Goal: Information Seeking & Learning: Learn about a topic

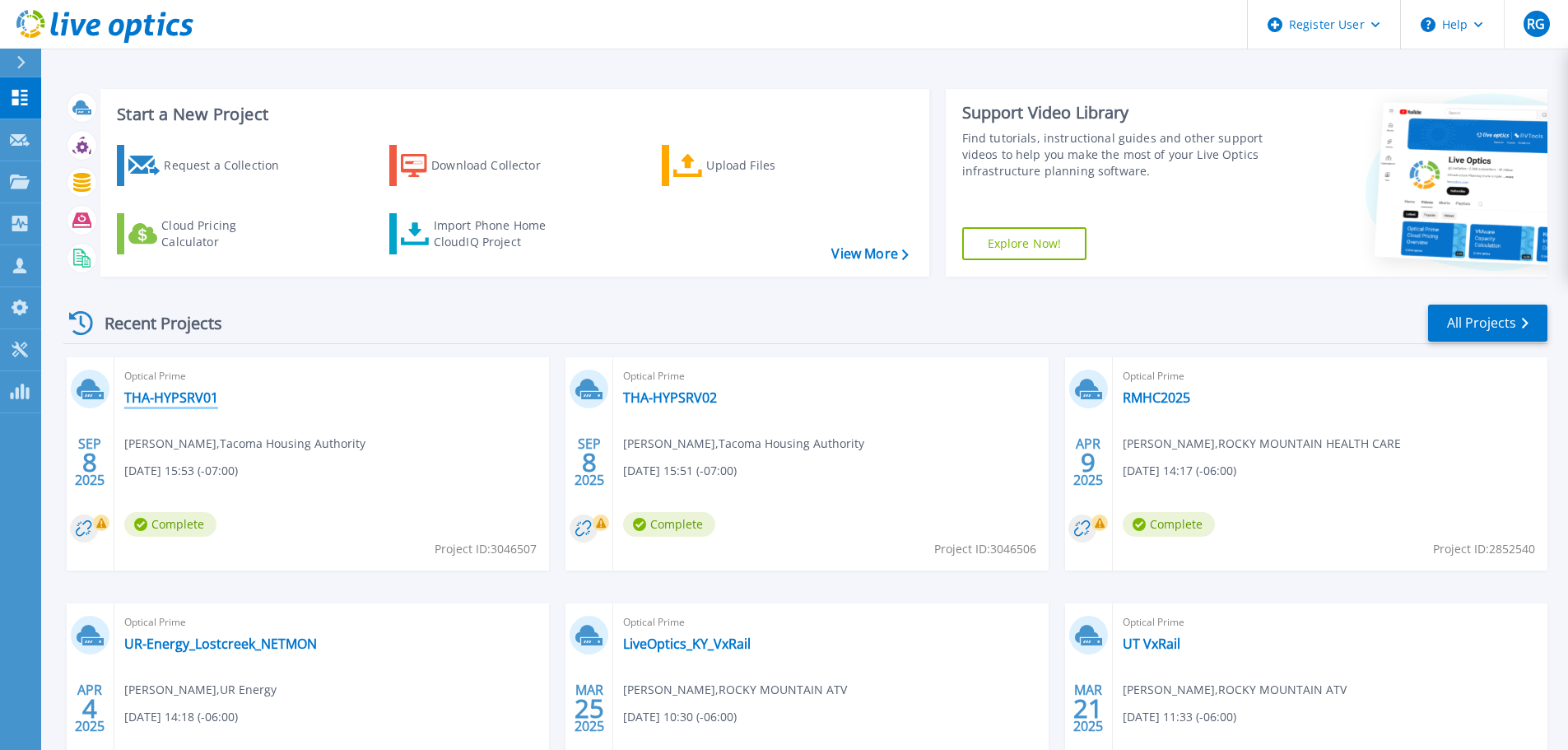
click at [153, 397] on link "THA-HYPSRV01" at bounding box center [171, 397] width 94 height 16
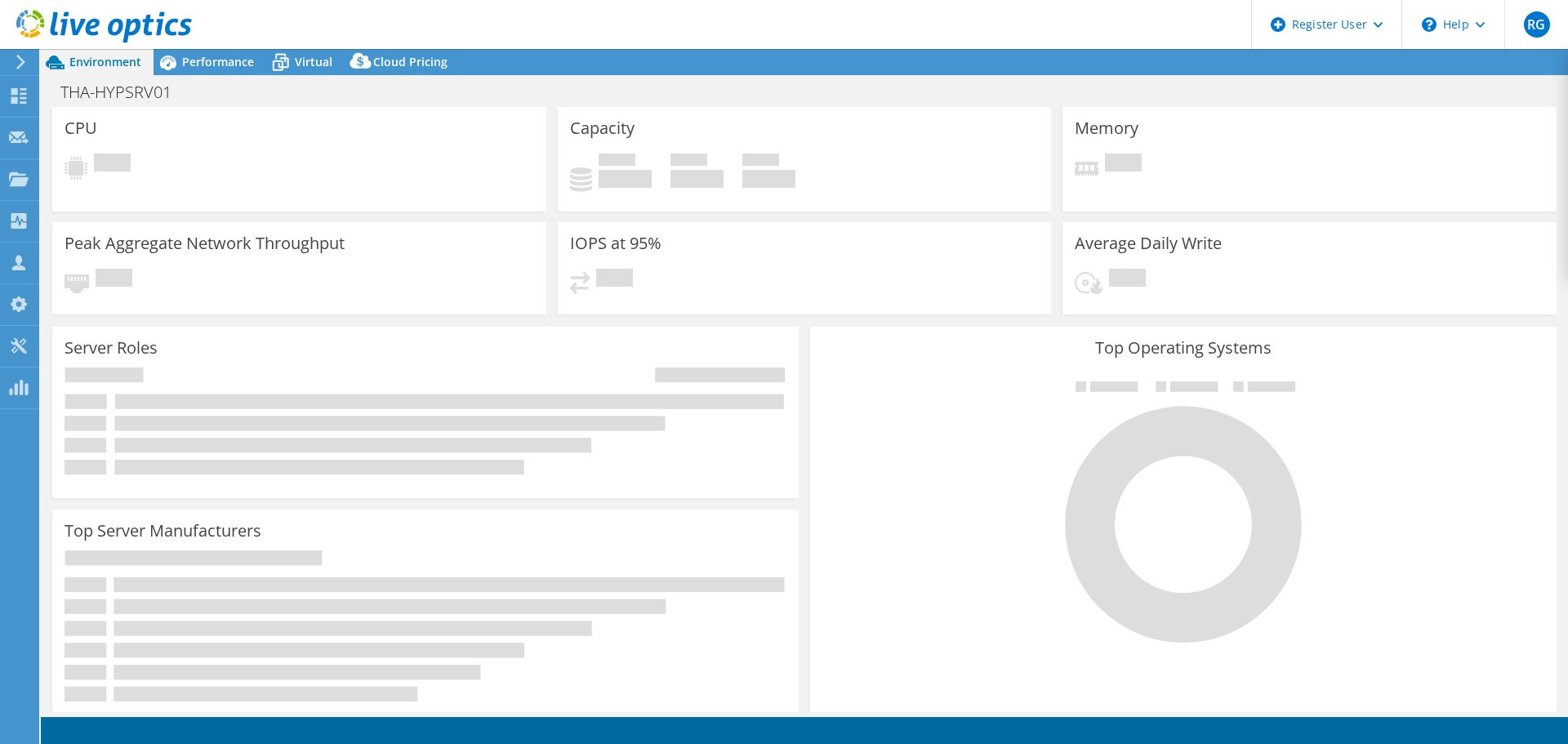
select select "USD"
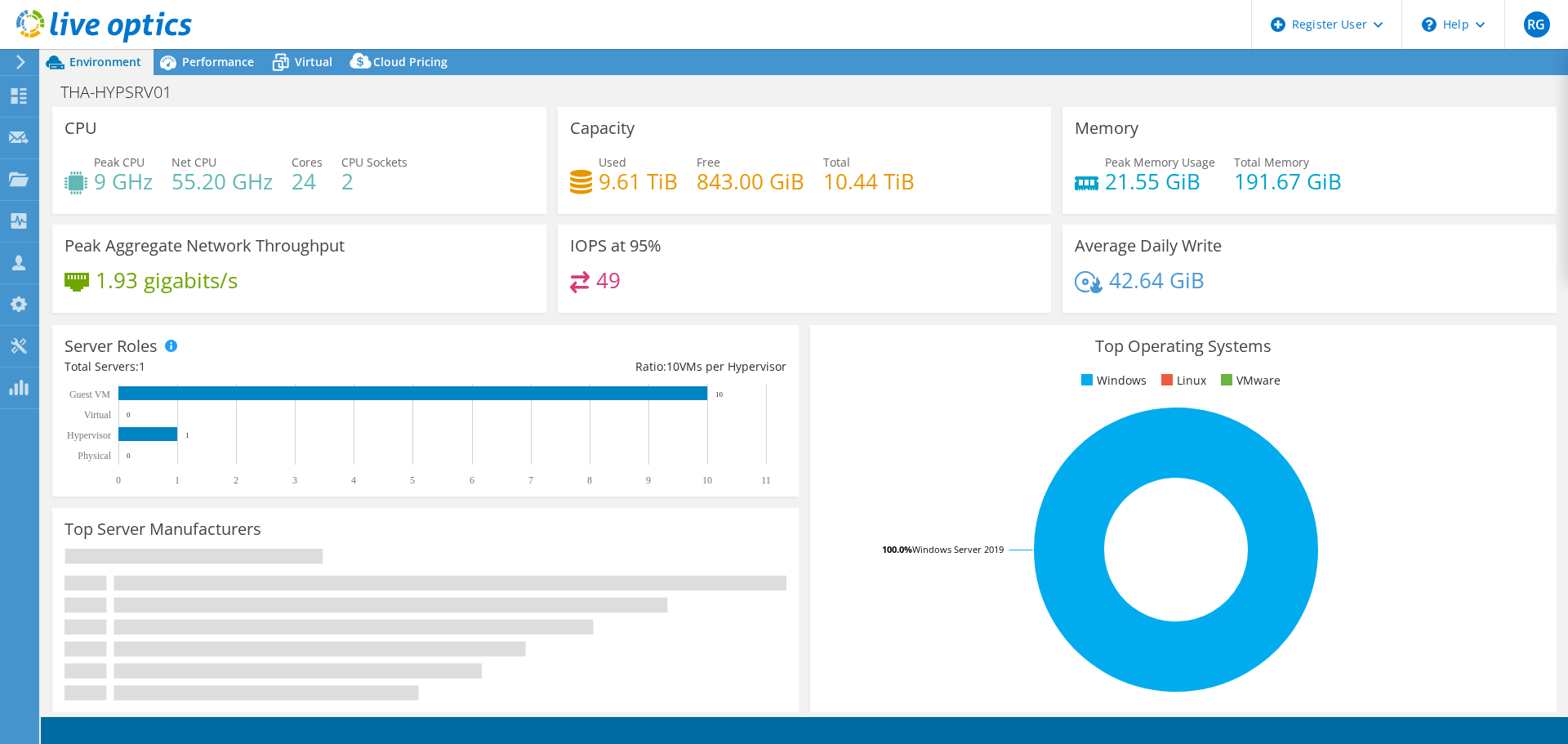
select select "USD"
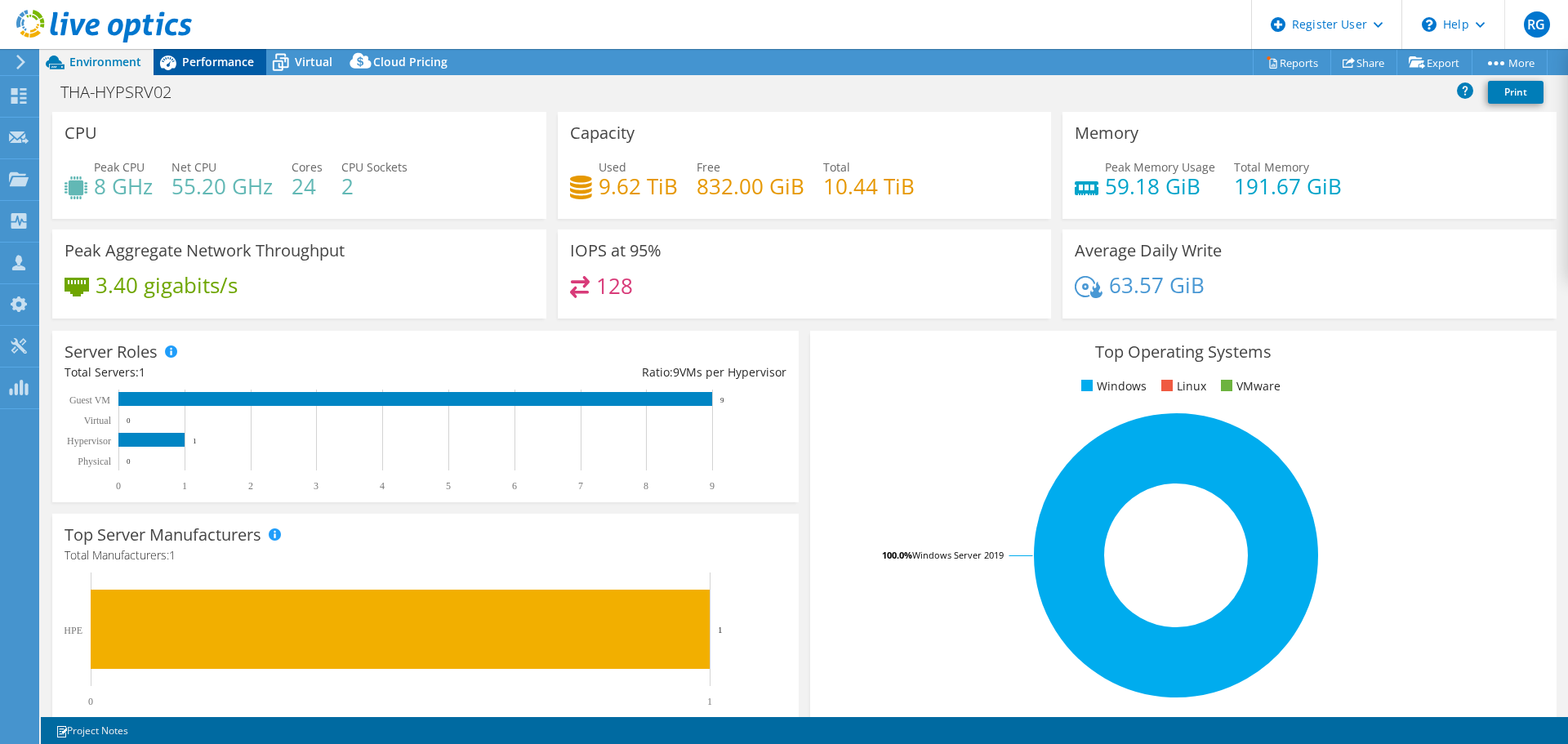
click at [238, 54] on div "Performance" at bounding box center [209, 62] width 112 height 26
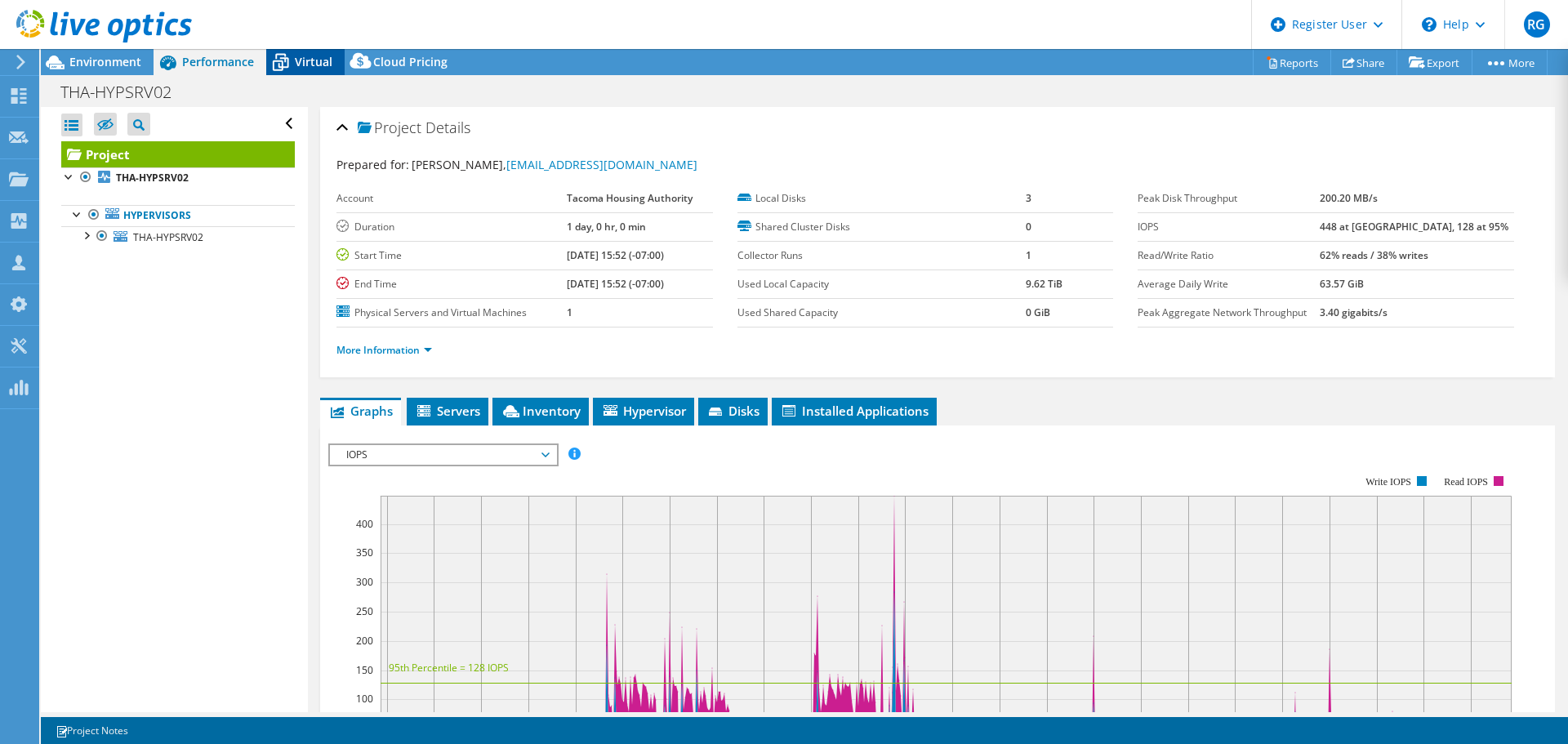
click at [291, 60] on icon at bounding box center [279, 62] width 28 height 28
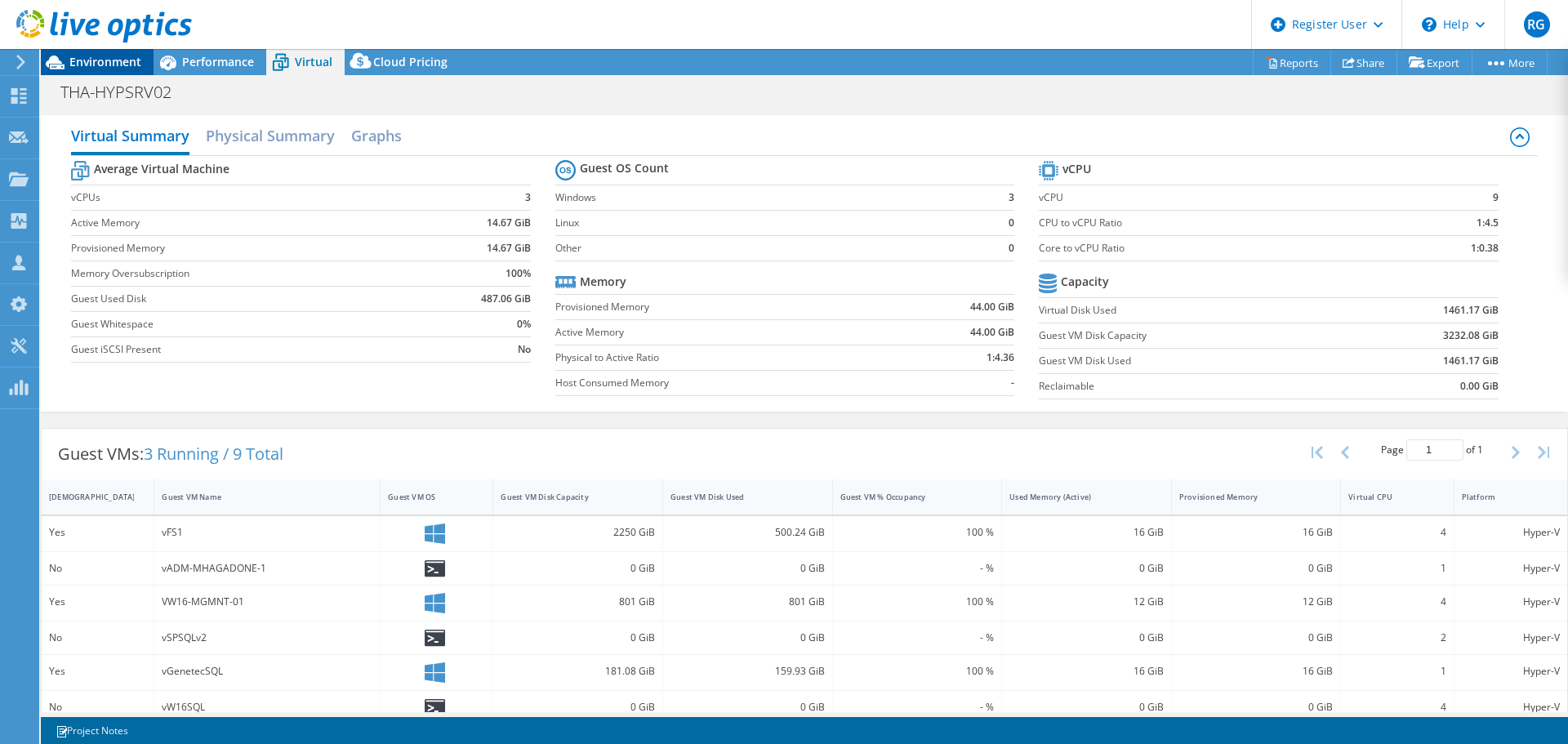
click at [121, 72] on div "Environment" at bounding box center [97, 62] width 112 height 26
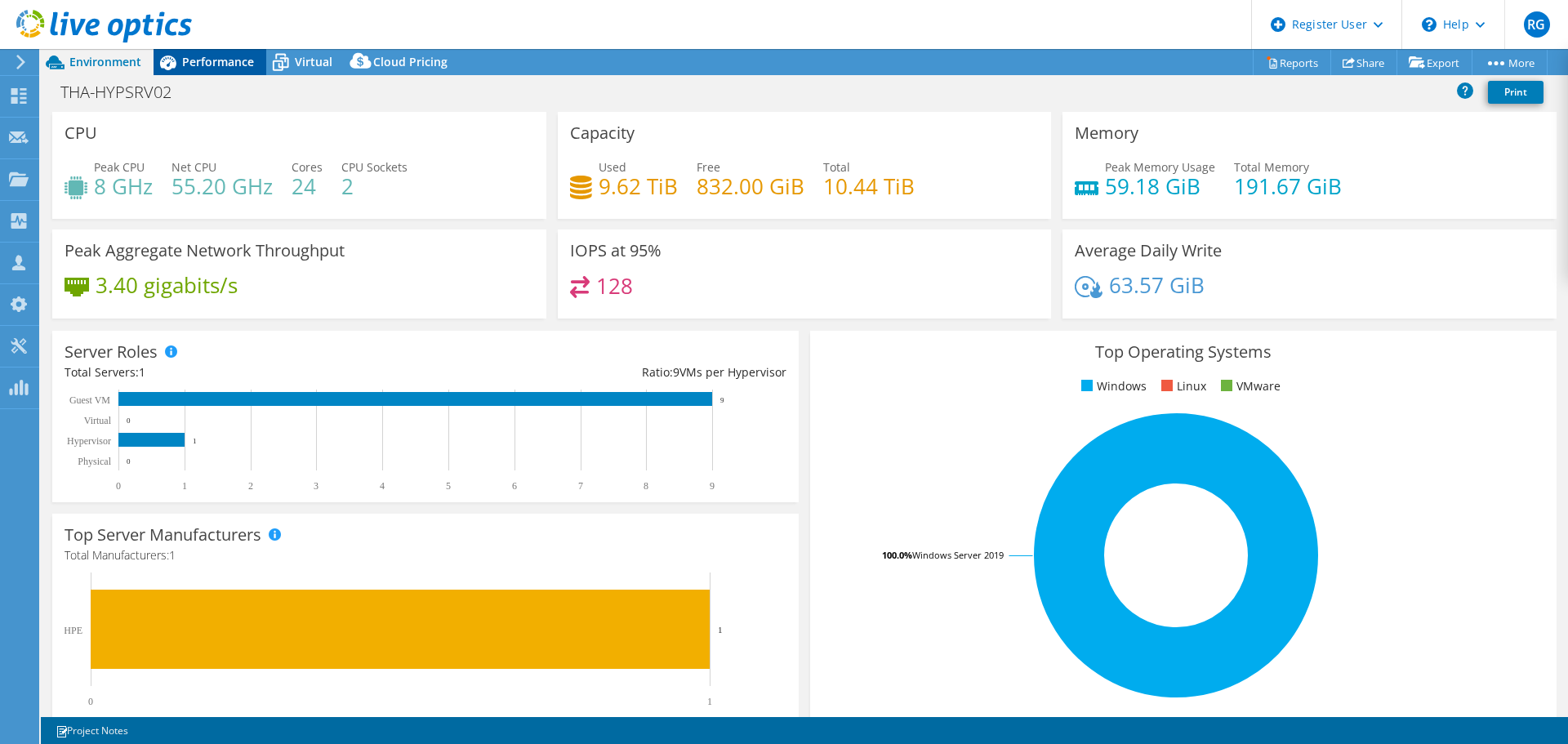
click at [249, 62] on span "Performance" at bounding box center [218, 62] width 72 height 15
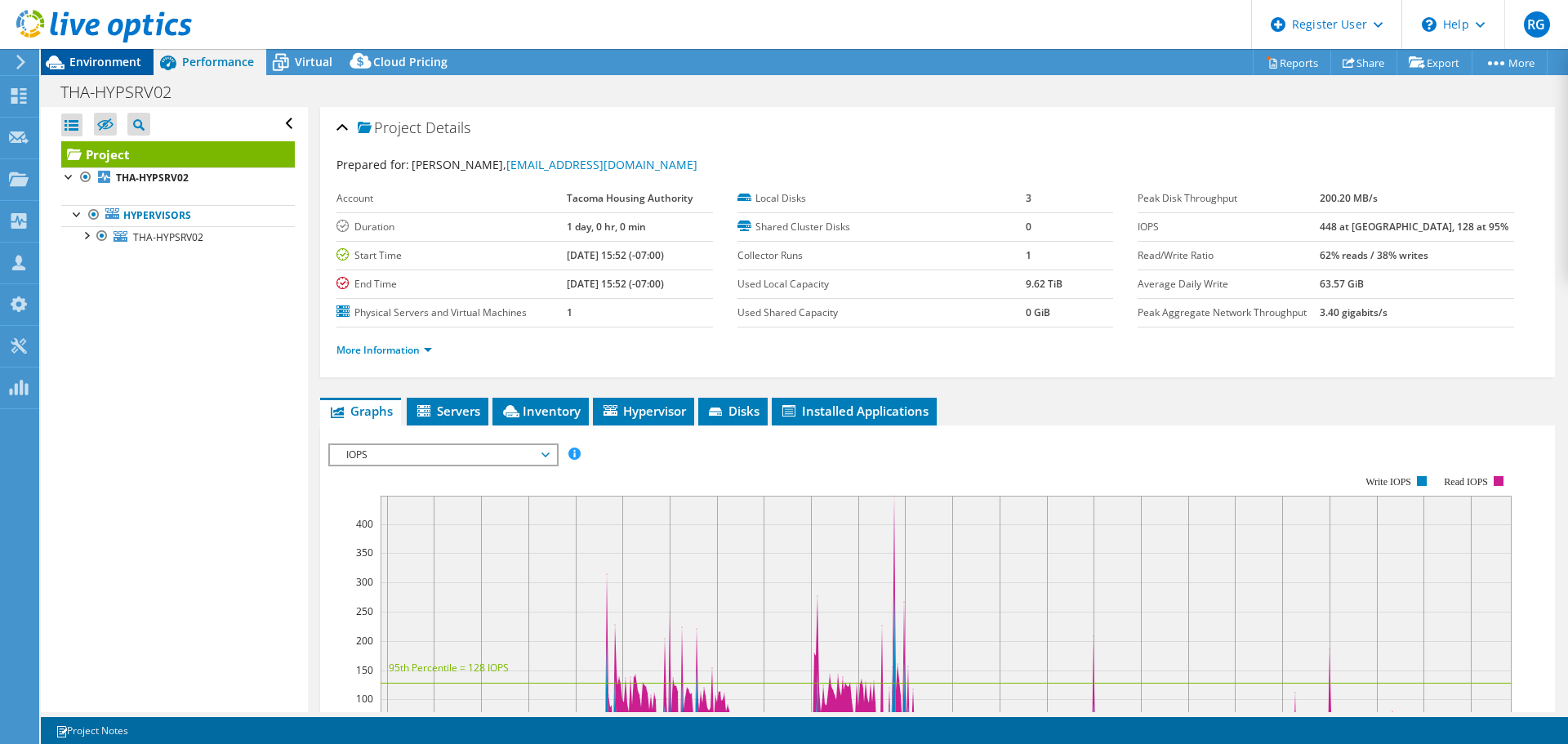
click at [108, 61] on span "Environment" at bounding box center [105, 62] width 72 height 15
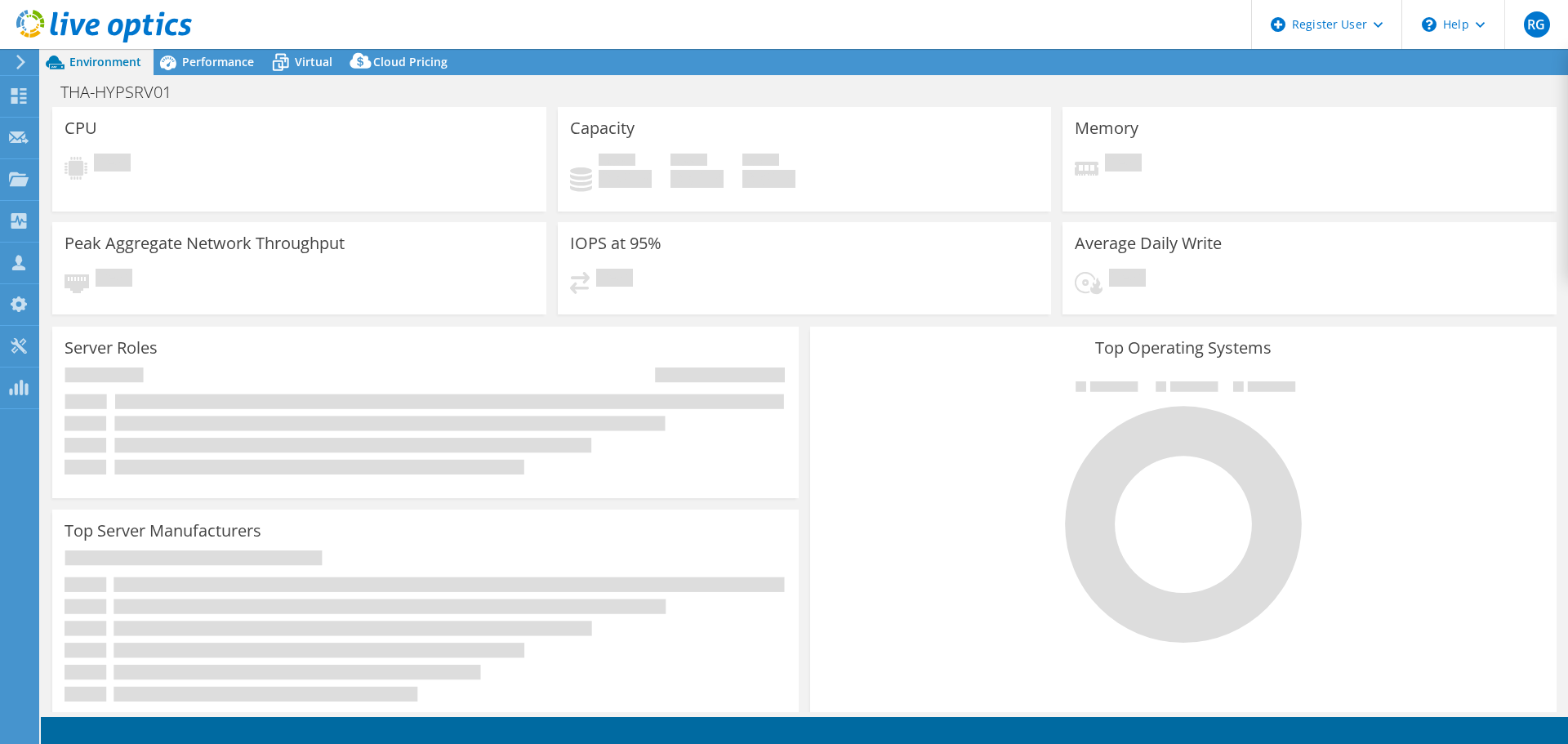
select select "USD"
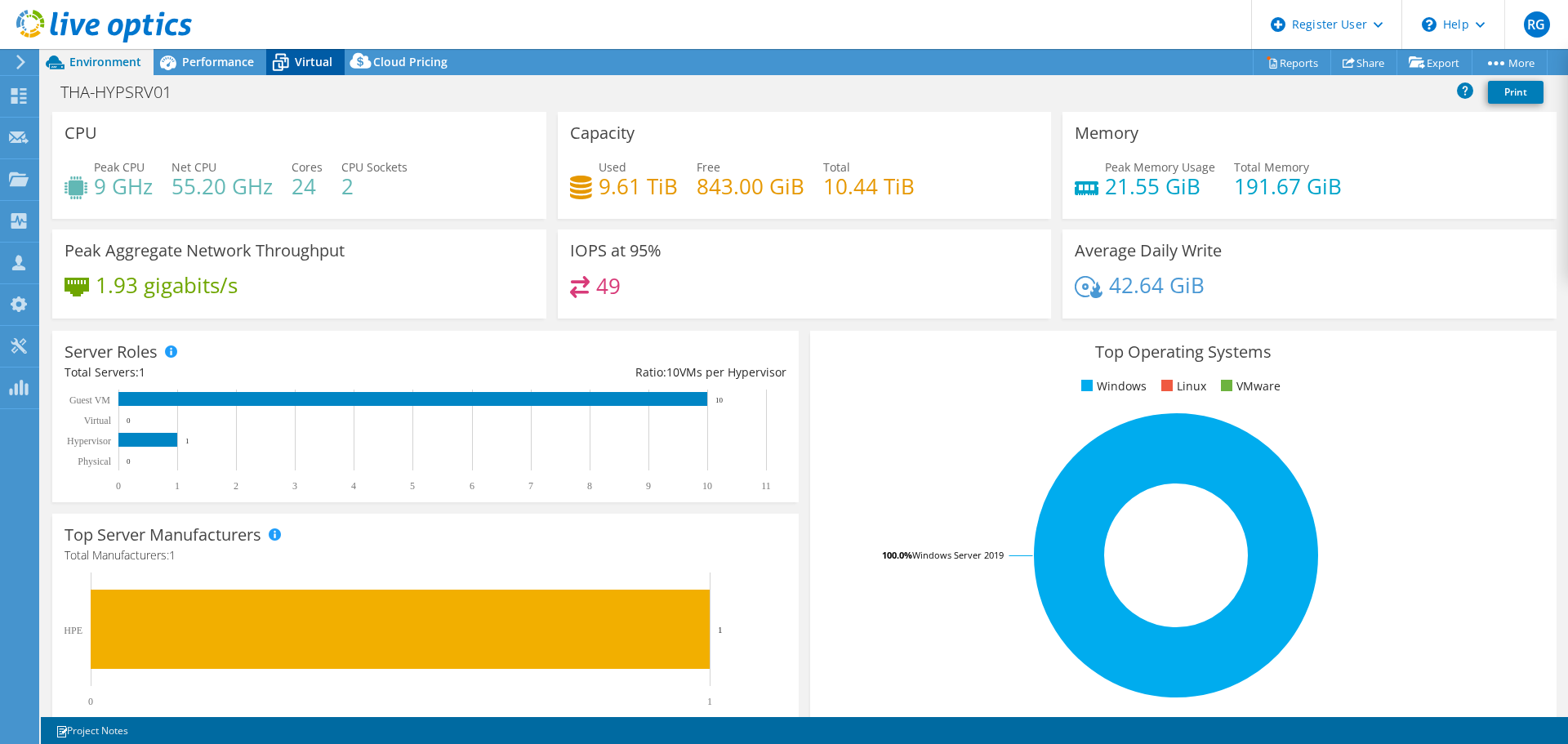
click at [341, 64] on div "Virtual" at bounding box center [304, 62] width 78 height 26
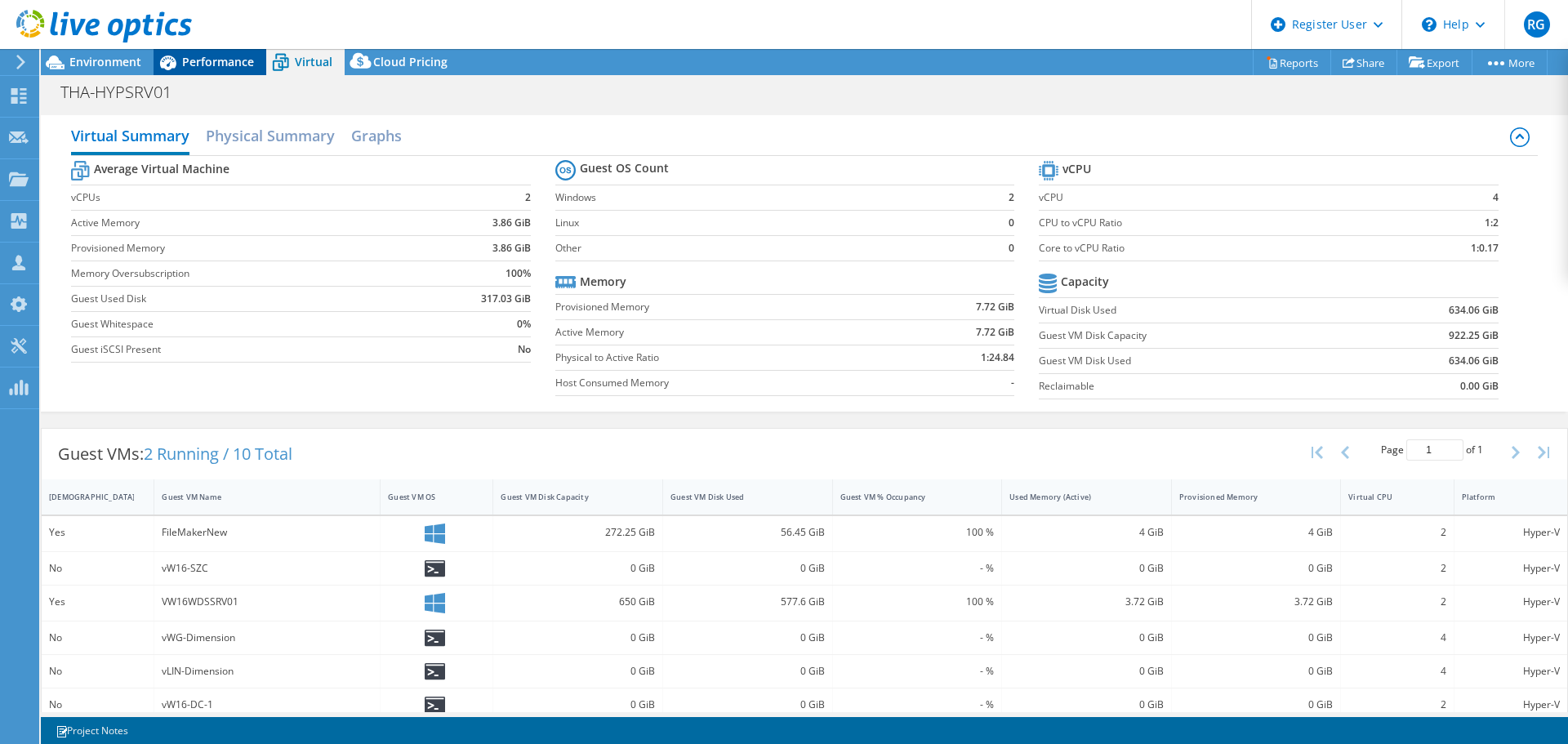
click at [208, 68] on span "Performance" at bounding box center [218, 62] width 72 height 15
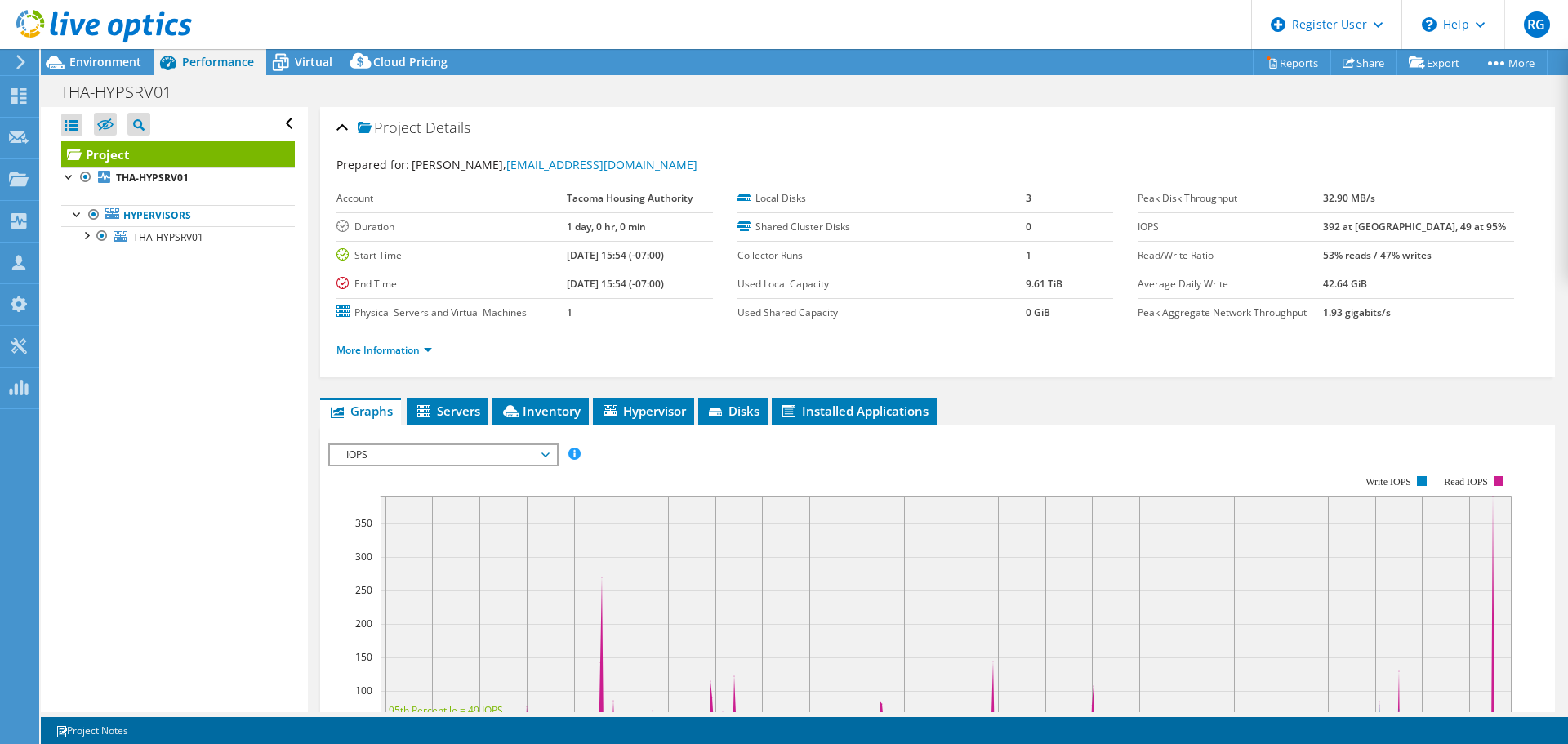
click at [83, 39] on icon at bounding box center [104, 26] width 176 height 33
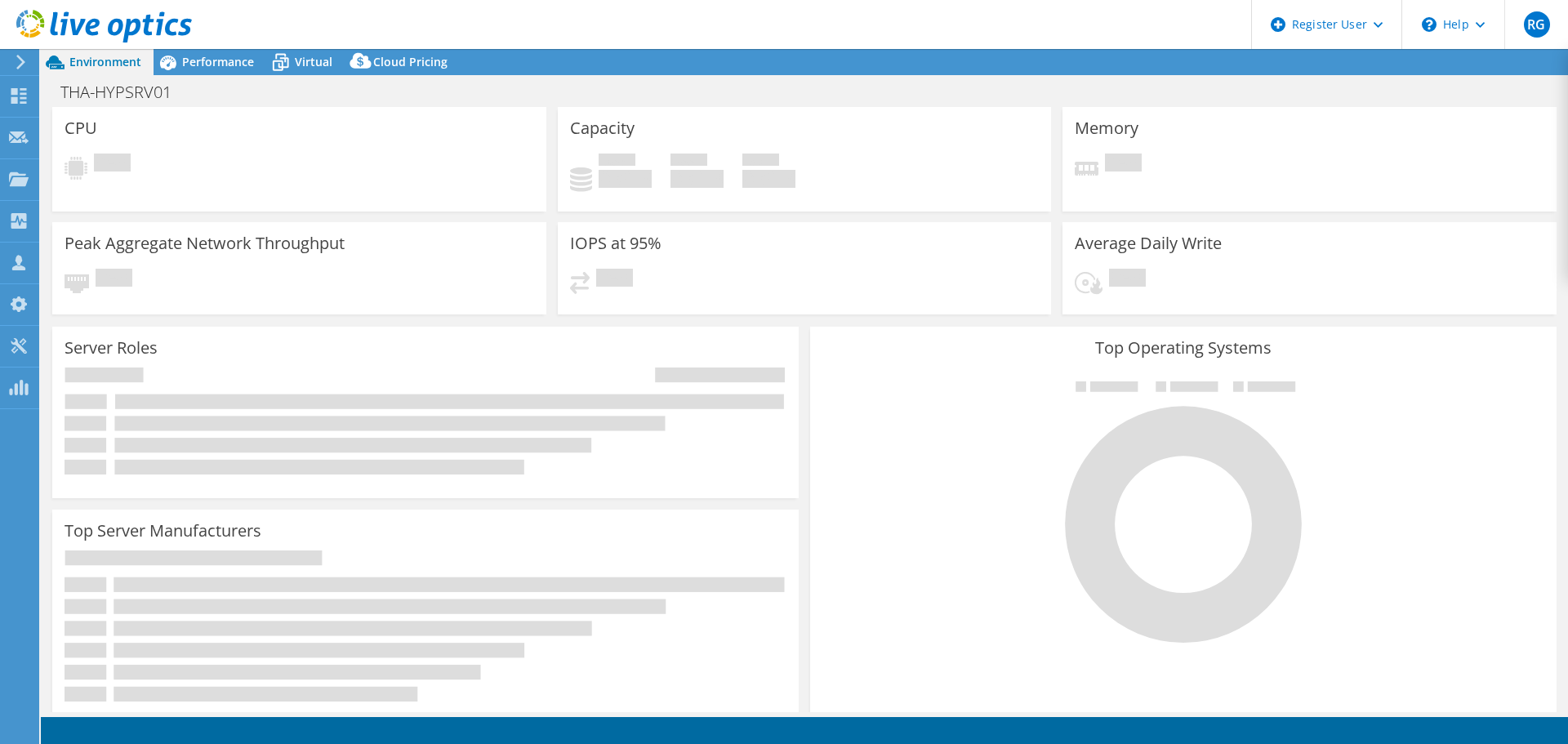
select select "SelectRegion"
select select "USD"
